Goal: Use online tool/utility: Utilize a website feature to perform a specific function

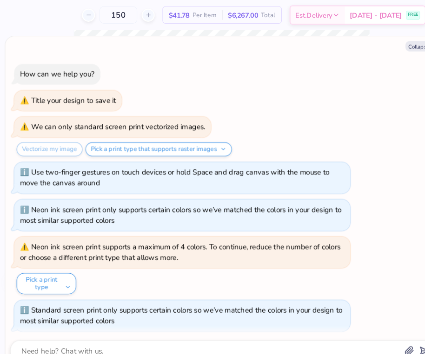
type textarea "x"
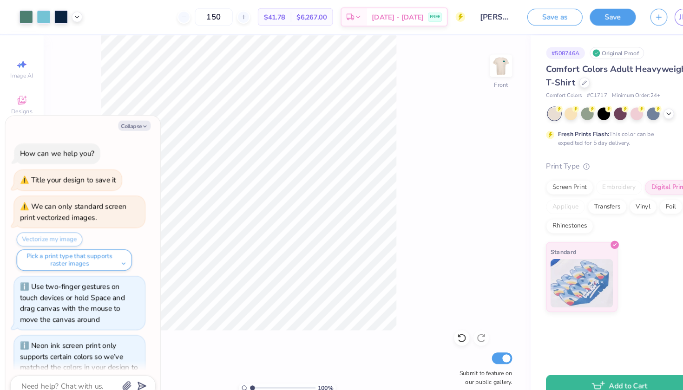
scroll to position [696, 0]
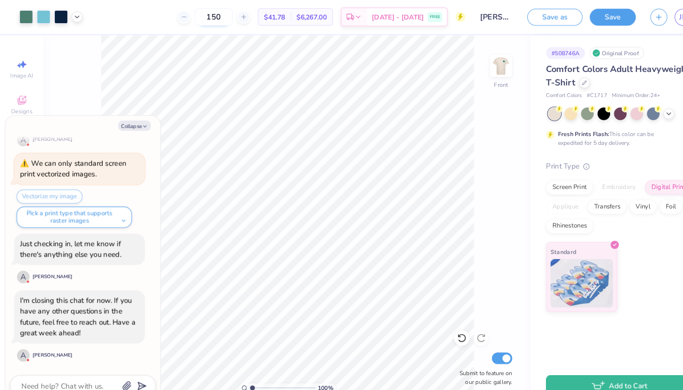
click at [216, 16] on input "150" at bounding box center [205, 16] width 36 height 17
click at [424, 199] on div "100 % Front Submit to feature on our public gallery." at bounding box center [275, 212] width 467 height 356
click at [220, 13] on input "150" at bounding box center [205, 16] width 36 height 17
type input "1"
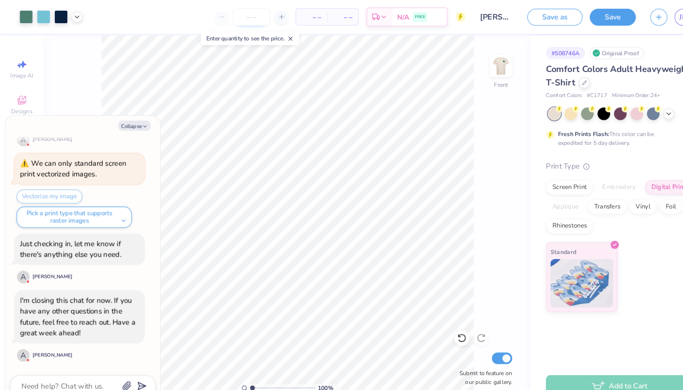
type input "5"
type input "100"
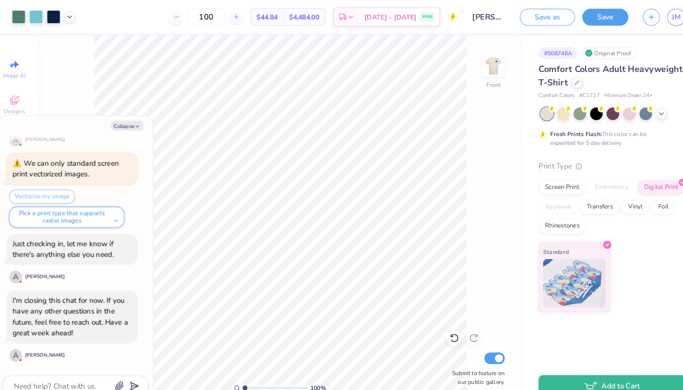
type textarea "x"
type input "100"
click at [36, 19] on div at bounding box center [41, 15] width 13 height 13
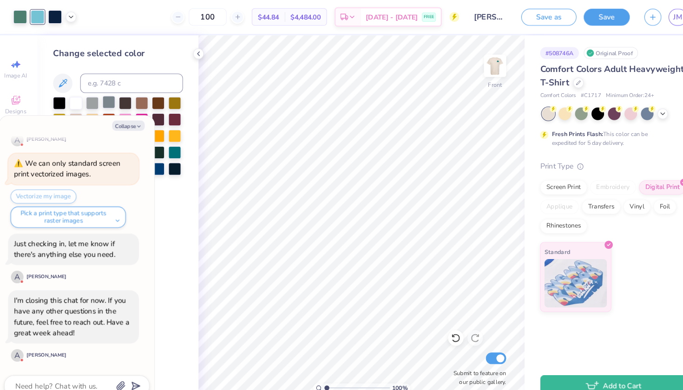
click at [104, 102] on div at bounding box center [110, 98] width 12 height 12
click at [90, 99] on div at bounding box center [94, 98] width 12 height 12
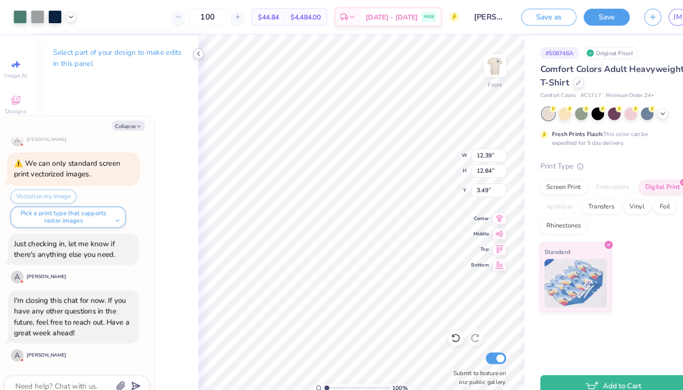
click at [193, 53] on icon at bounding box center [195, 51] width 7 height 7
type textarea "x"
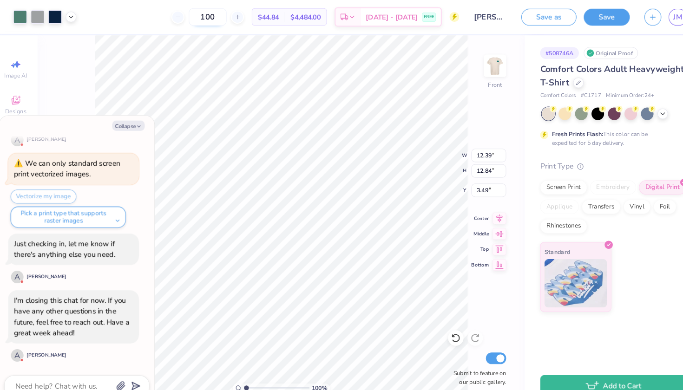
click at [208, 17] on input "100" at bounding box center [205, 16] width 36 height 17
type input "100"
click at [137, 121] on polyline "button" at bounding box center [138, 121] width 3 height 1
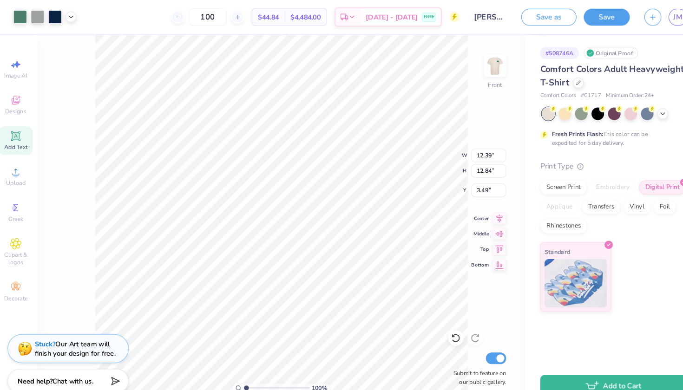
type textarea "x"
click at [18, 236] on icon at bounding box center [20, 233] width 11 height 11
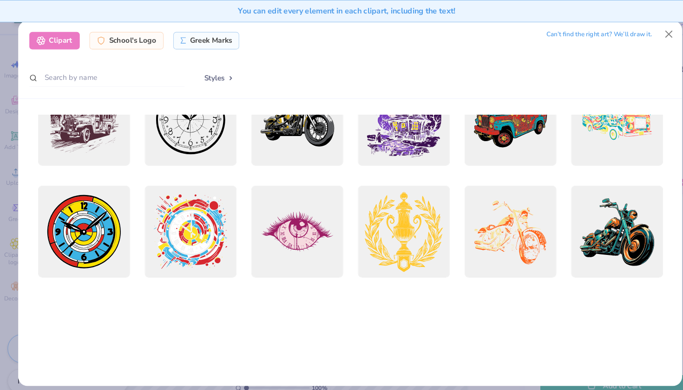
scroll to position [0, 0]
